Goal: Navigation & Orientation: Find specific page/section

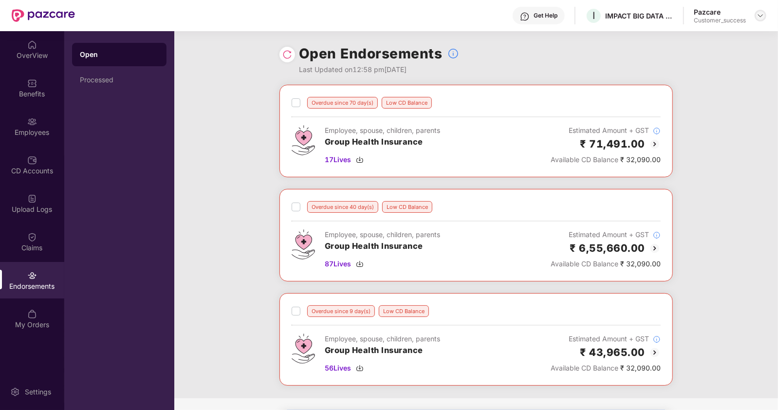
click at [764, 12] on img at bounding box center [761, 16] width 8 height 8
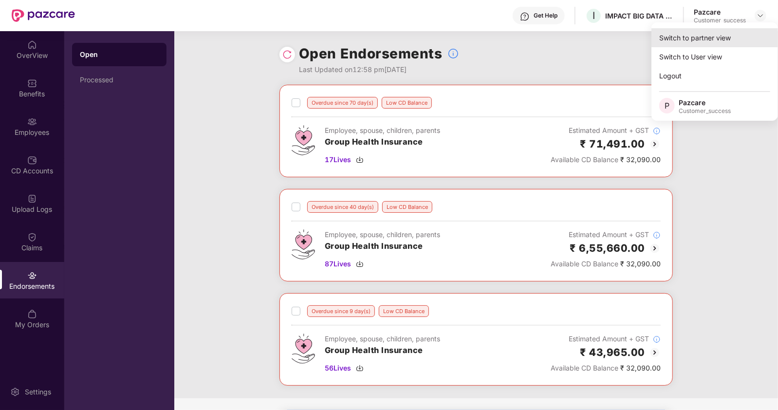
click at [714, 40] on div "Switch to partner view" at bounding box center [715, 37] width 127 height 19
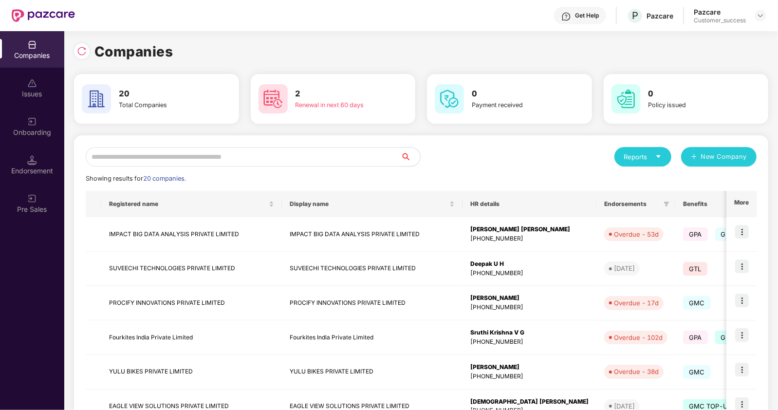
click at [278, 152] on input "text" at bounding box center [243, 156] width 315 height 19
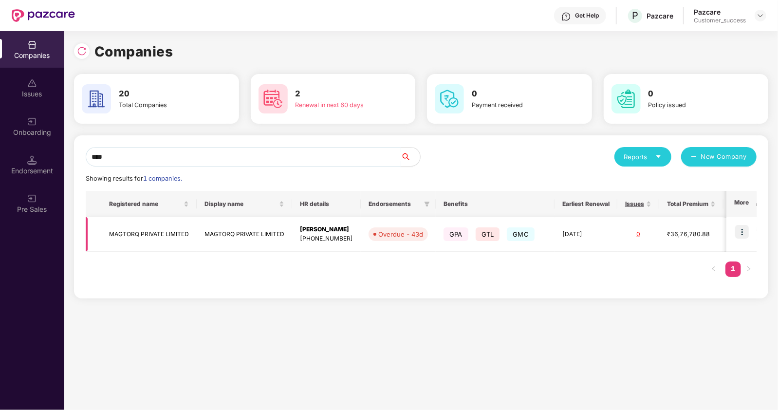
type input "****"
click at [745, 232] on img at bounding box center [742, 232] width 14 height 14
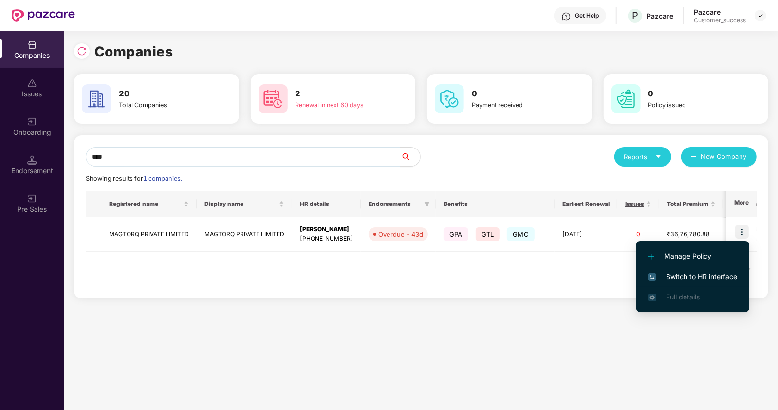
click at [675, 277] on span "Switch to HR interface" at bounding box center [693, 276] width 89 height 11
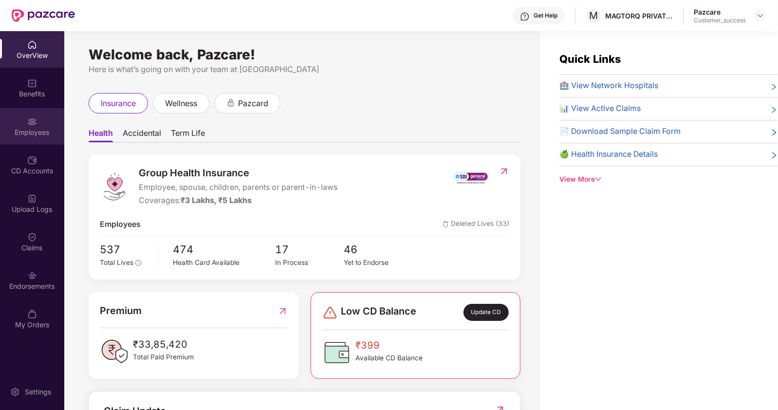
click at [32, 128] on div "Employees" at bounding box center [32, 133] width 64 height 10
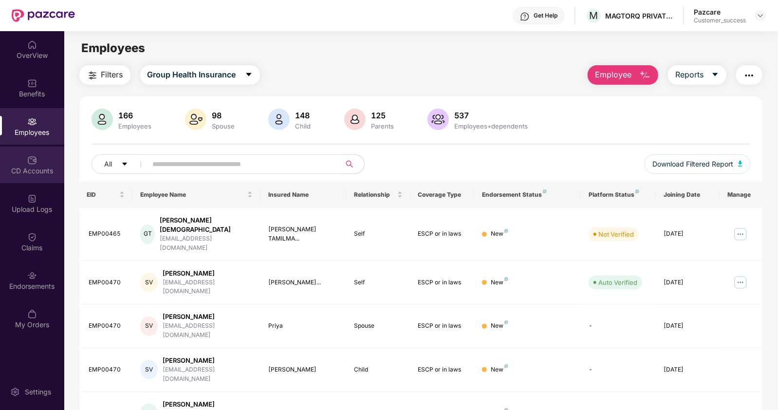
click at [27, 165] on div "CD Accounts" at bounding box center [32, 165] width 64 height 37
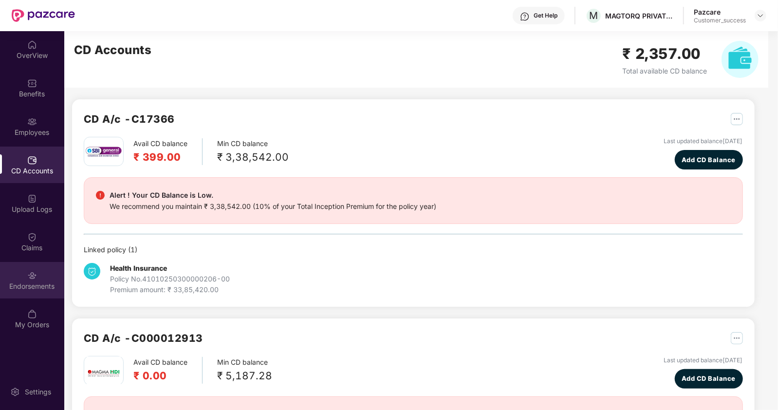
click at [32, 282] on div "Endorsements" at bounding box center [32, 287] width 64 height 10
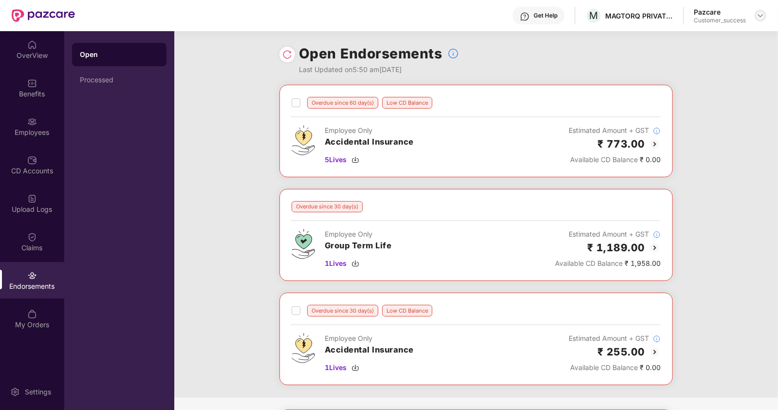
click at [759, 12] on img at bounding box center [761, 16] width 8 height 8
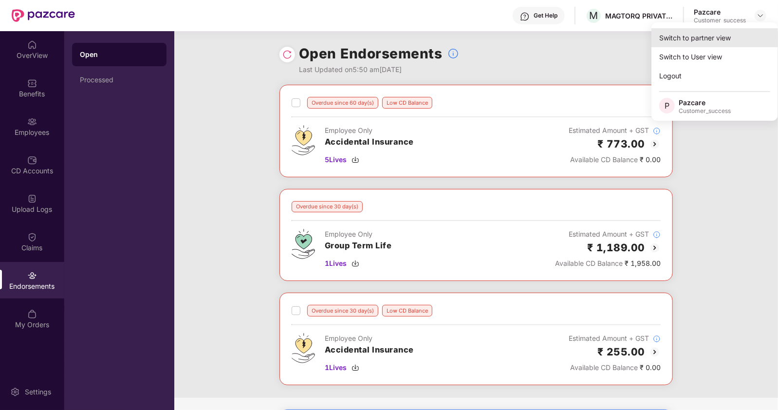
click at [706, 35] on div "Switch to partner view" at bounding box center [715, 37] width 127 height 19
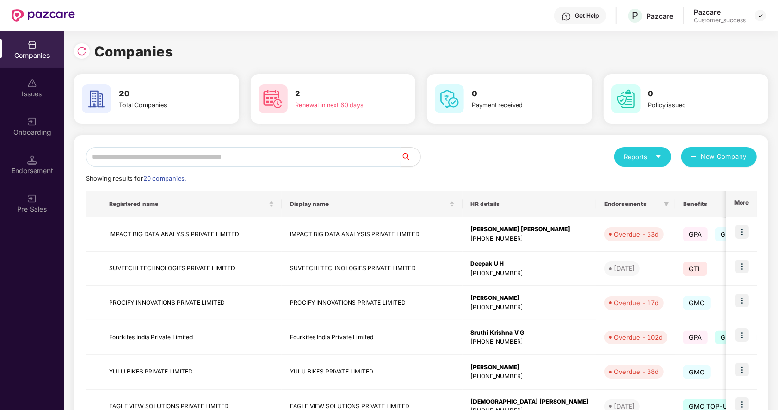
click at [284, 157] on input "text" at bounding box center [243, 156] width 315 height 19
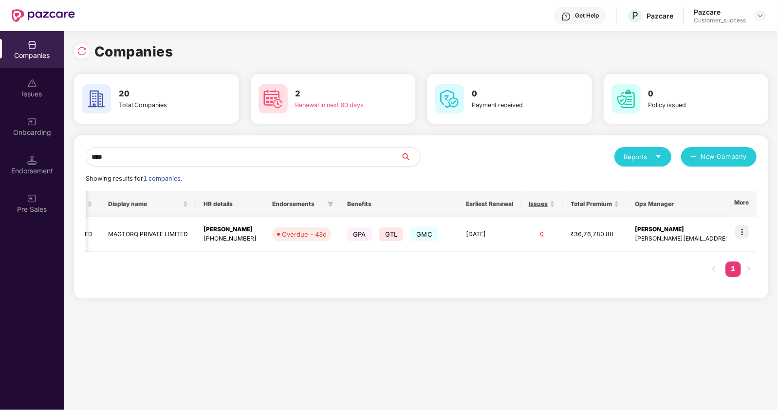
scroll to position [0, 0]
type input "****"
